Goal: Information Seeking & Learning: Learn about a topic

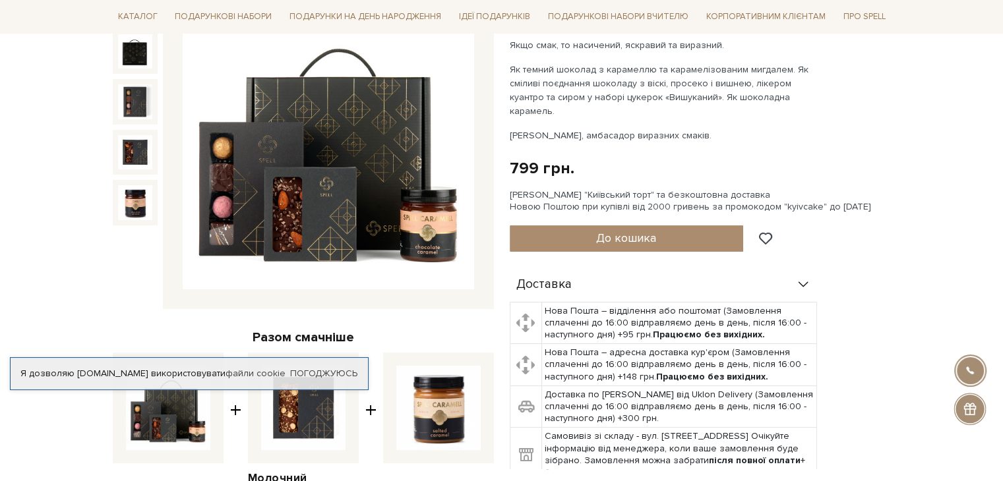
scroll to position [132, 0]
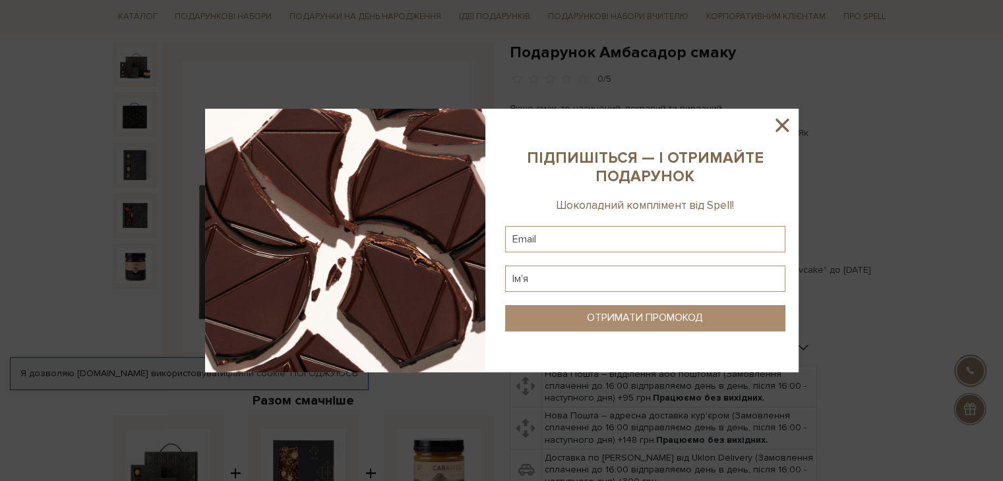
click at [411, 402] on div at bounding box center [501, 240] width 1003 height 481
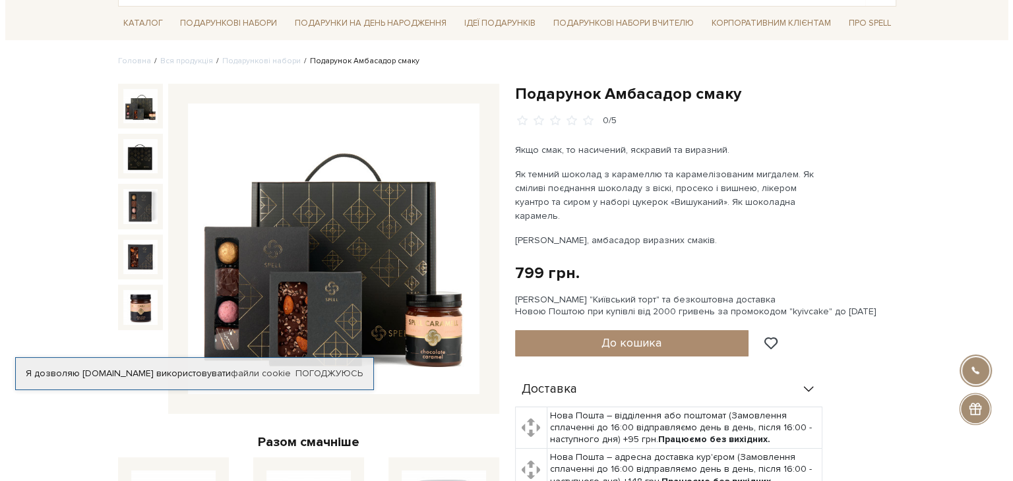
scroll to position [66, 0]
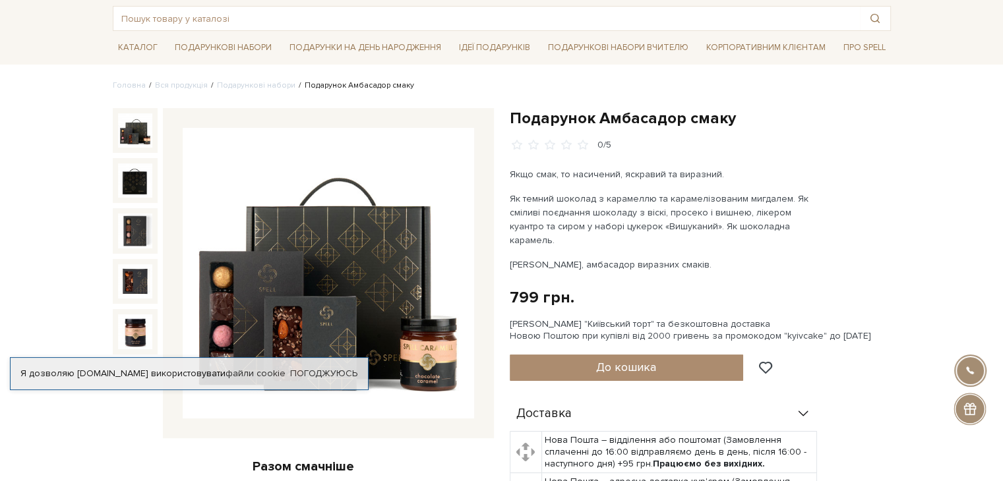
click at [374, 250] on img at bounding box center [328, 273] width 291 height 291
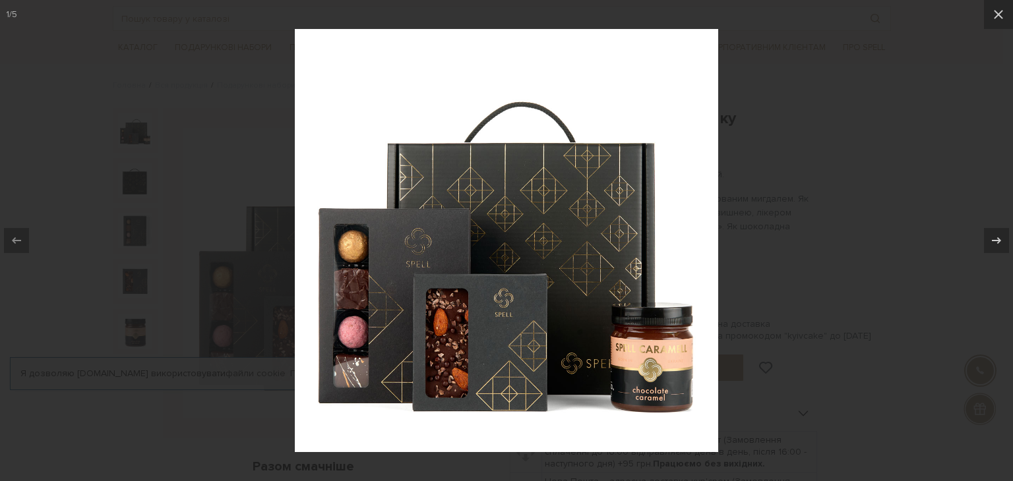
click at [185, 246] on div at bounding box center [506, 240] width 1013 height 481
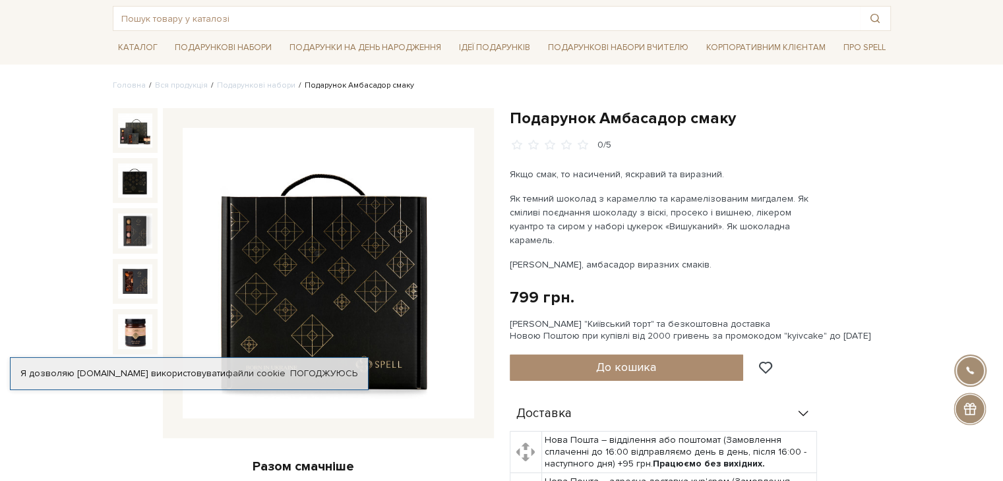
click at [141, 188] on img at bounding box center [135, 181] width 34 height 34
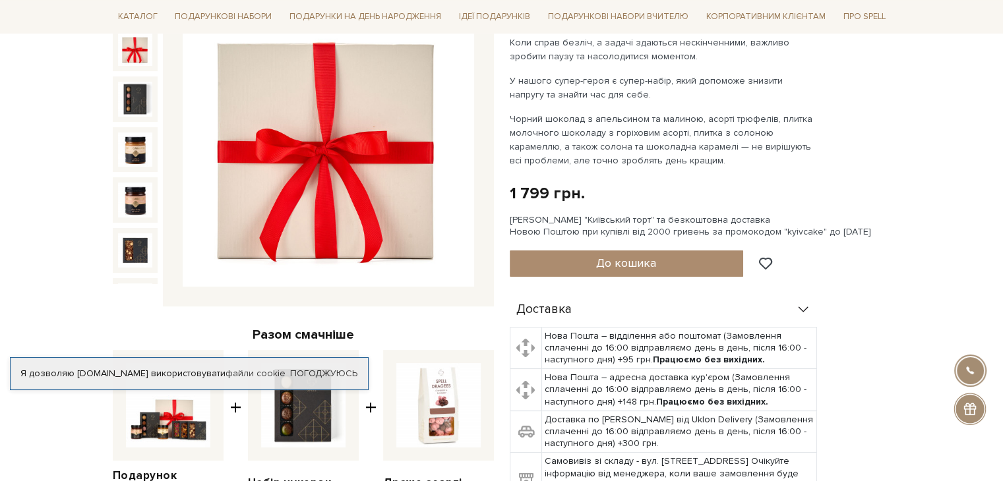
click at [131, 52] on img at bounding box center [135, 49] width 34 height 34
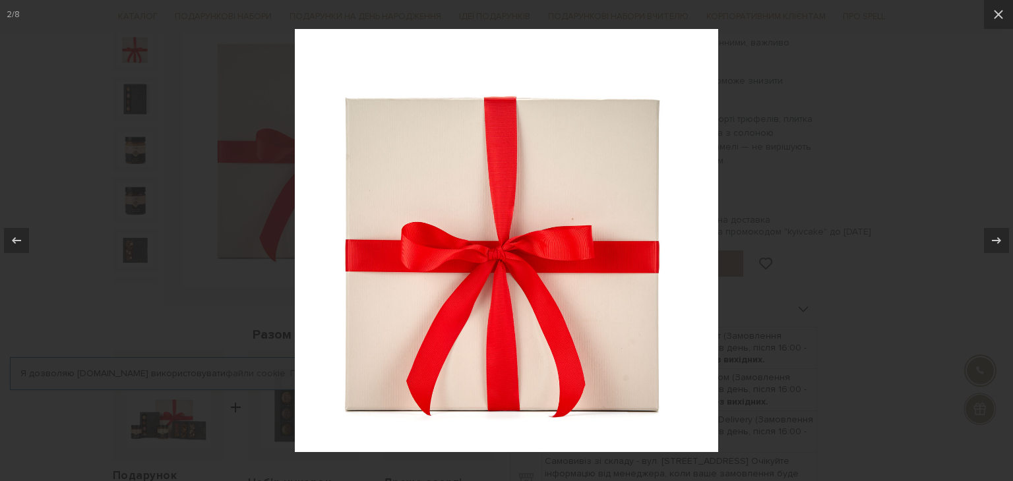
click at [751, 336] on div at bounding box center [506, 240] width 1013 height 481
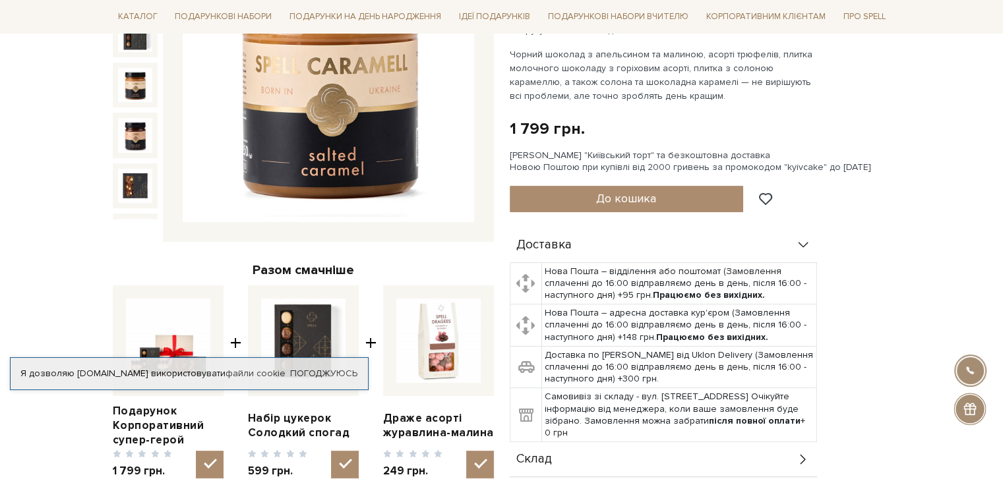
scroll to position [198, 0]
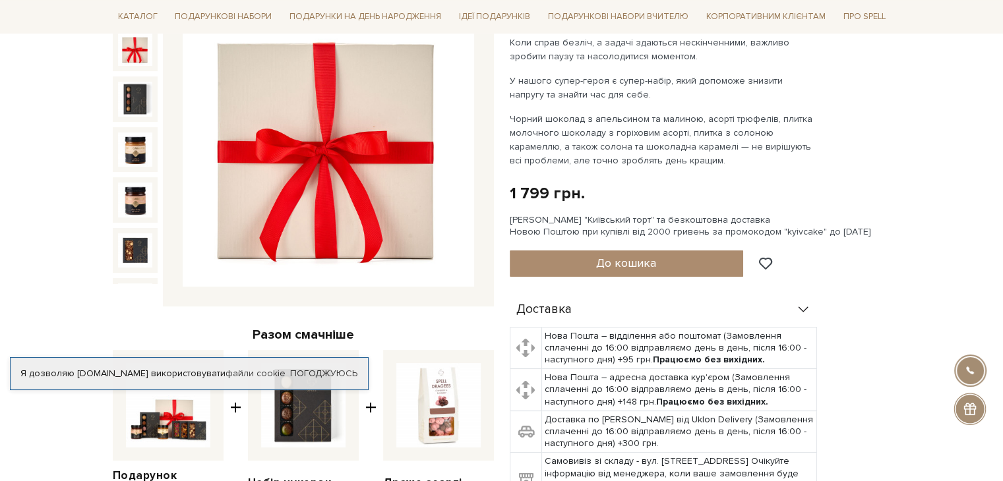
click at [127, 56] on img at bounding box center [135, 49] width 34 height 34
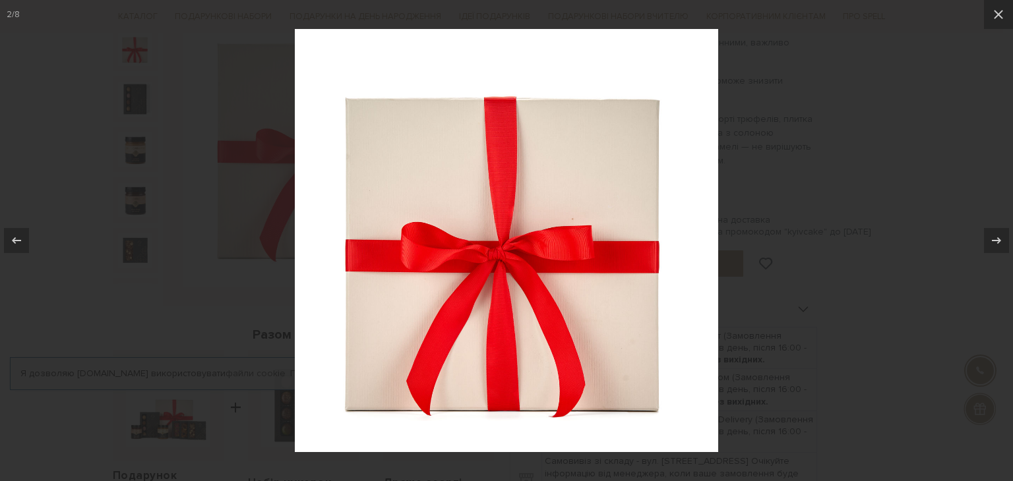
click at [234, 354] on div at bounding box center [506, 240] width 1013 height 481
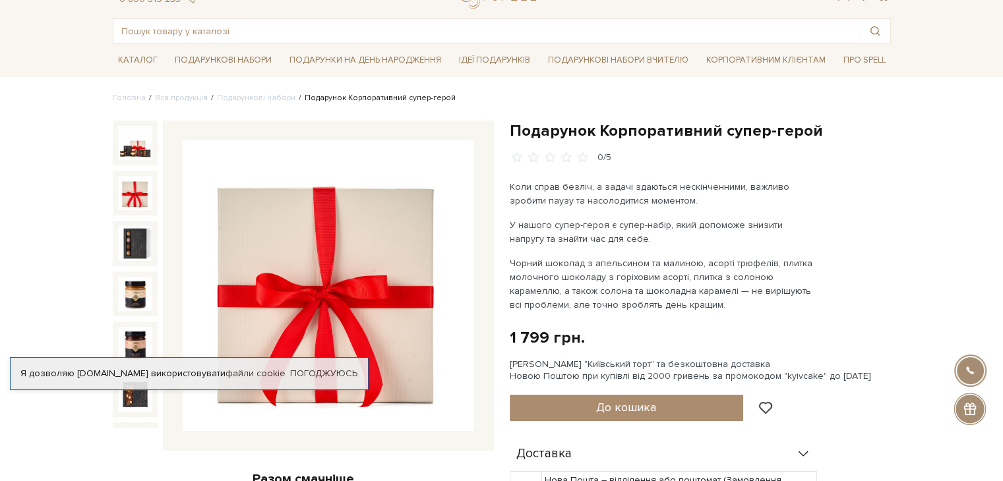
scroll to position [66, 0]
